Goal: Transaction & Acquisition: Purchase product/service

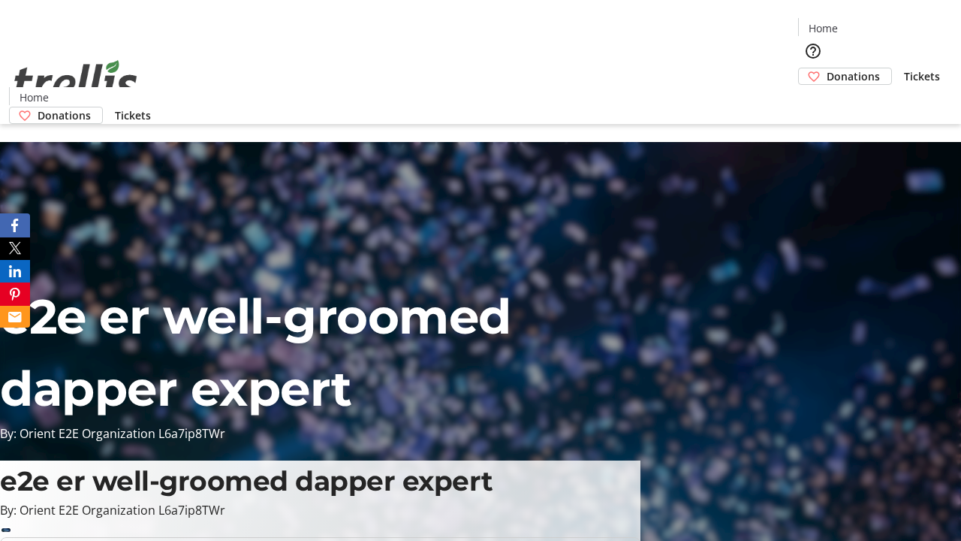
click at [827, 68] on span "Donations" at bounding box center [853, 76] width 53 height 16
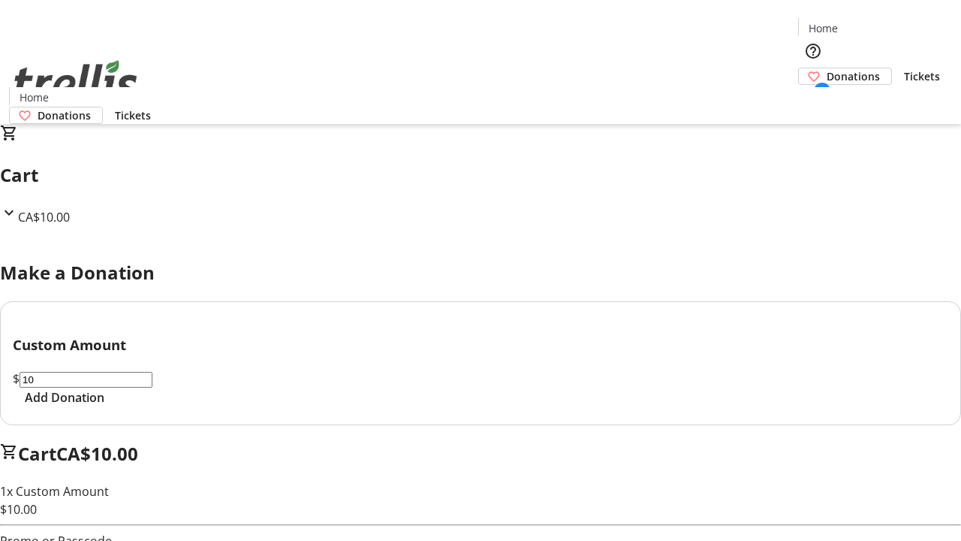
select select "CA"
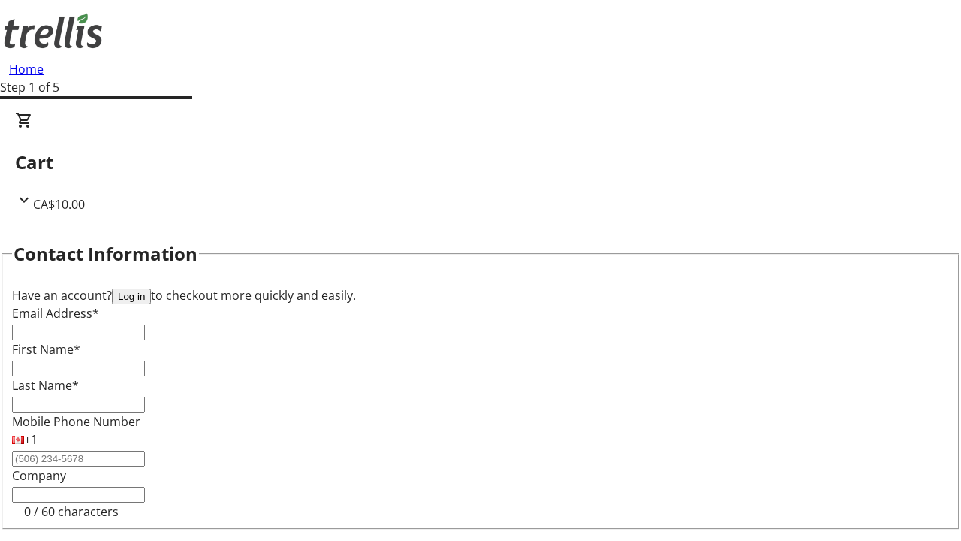
click at [151, 288] on button "Log in" at bounding box center [131, 296] width 39 height 16
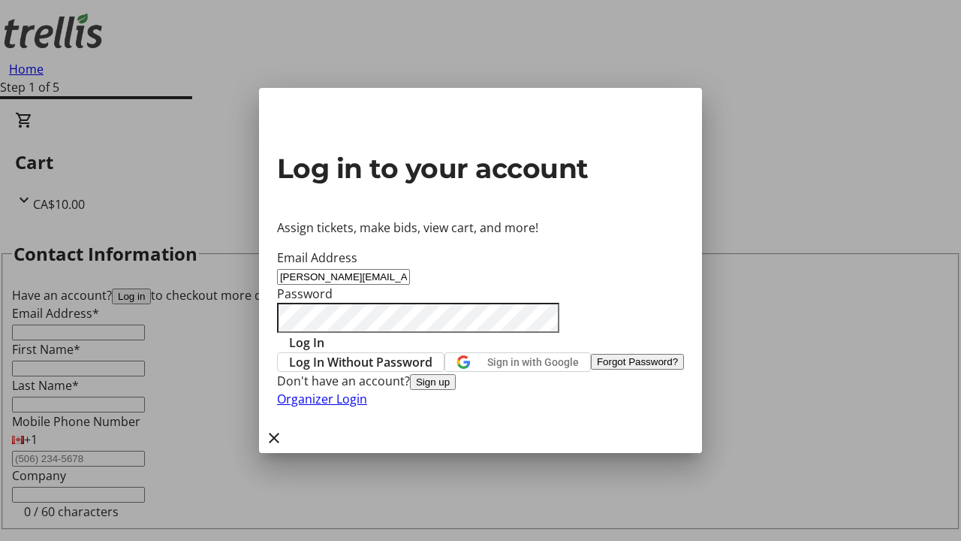
type input "[PERSON_NAME][EMAIL_ADDRESS][DOMAIN_NAME]"
click at [324, 333] on span "Log In" at bounding box center [306, 342] width 35 height 18
